Goal: Task Accomplishment & Management: Manage account settings

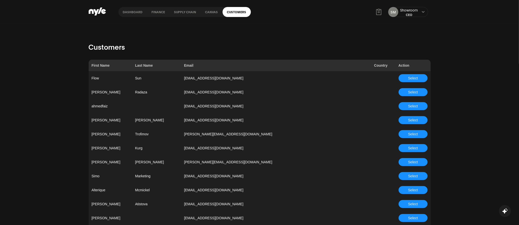
click at [378, 12] on icon at bounding box center [379, 12] width 8 height 8
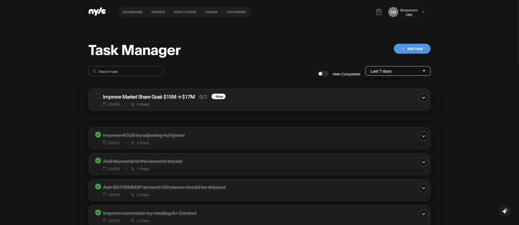
scroll to position [34, 0]
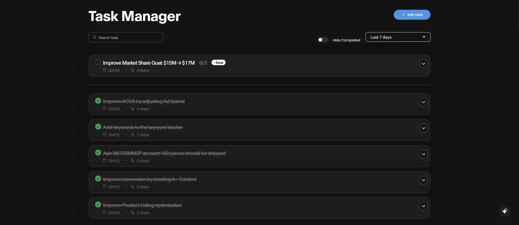
click at [192, 64] on h2 "Improve Market Share Goal: $15M → $17M" at bounding box center [149, 62] width 92 height 7
click at [218, 64] on span "New" at bounding box center [218, 63] width 14 height 6
click at [424, 64] on icon "button" at bounding box center [424, 64] width 4 height 2
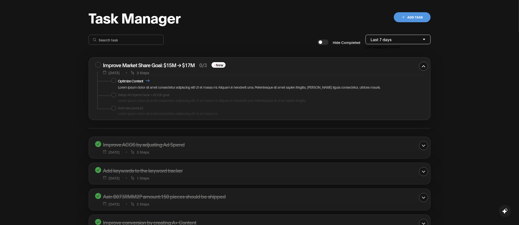
scroll to position [31, 0]
